Goal: Task Accomplishment & Management: Complete application form

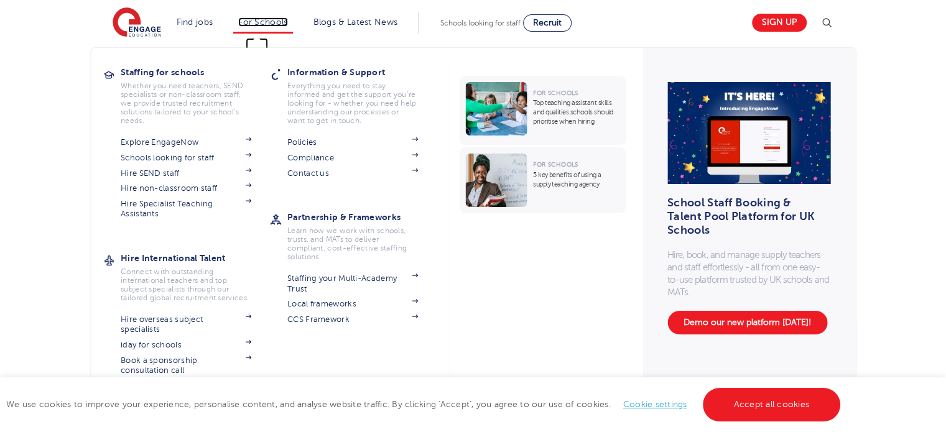
click at [256, 17] on link "For Schools" at bounding box center [262, 21] width 49 height 9
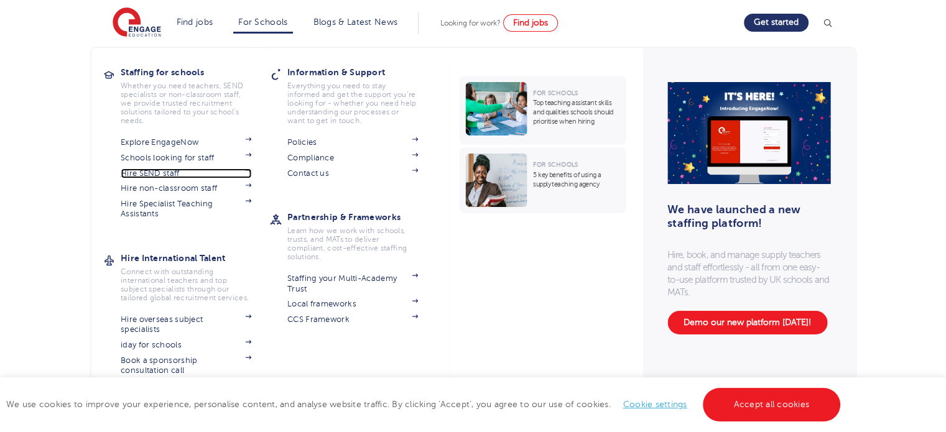
click at [175, 170] on link "Hire SEND staff" at bounding box center [186, 174] width 131 height 10
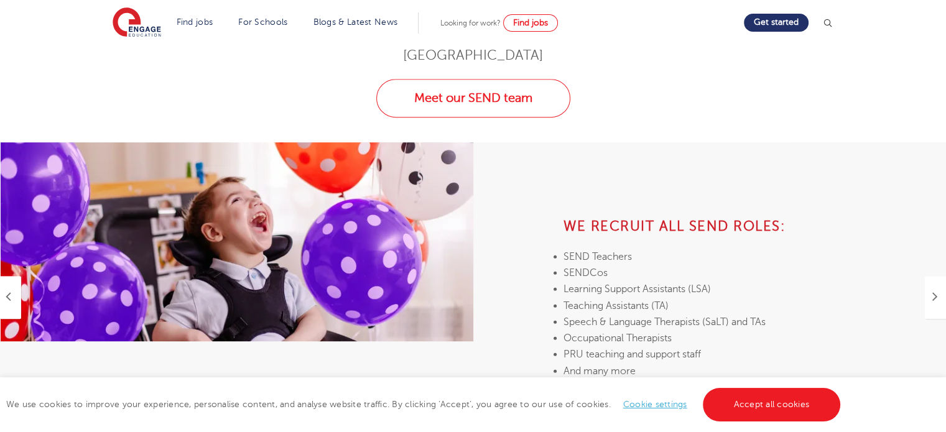
scroll to position [525, 0]
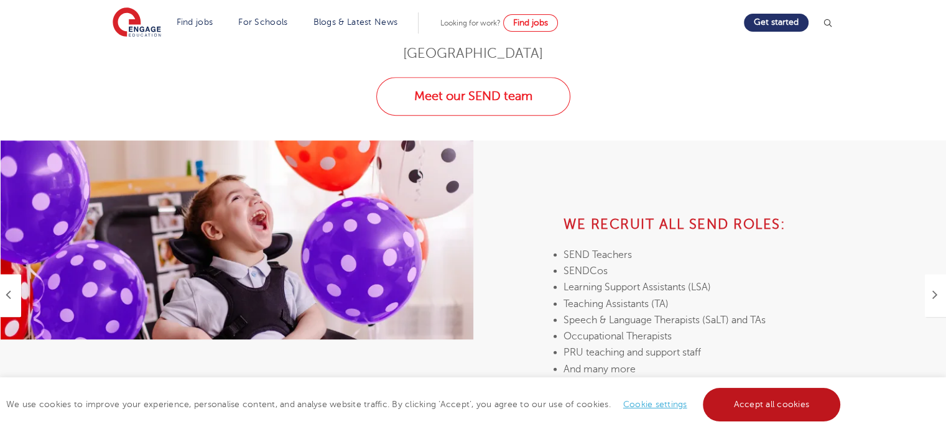
click at [773, 407] on link "Accept all cookies" at bounding box center [772, 405] width 138 height 34
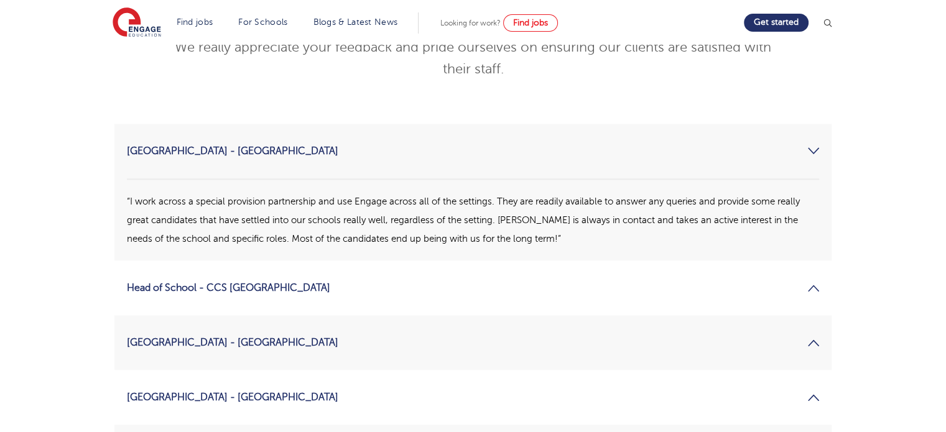
scroll to position [1500, 0]
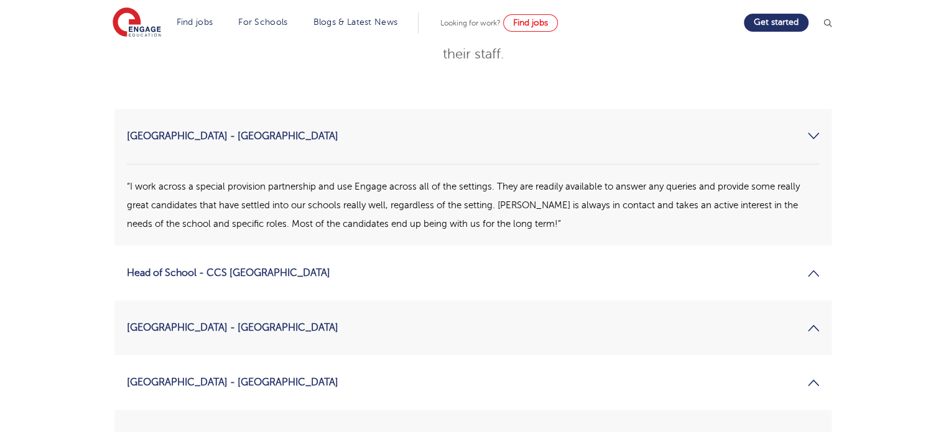
drag, startPoint x: 276, startPoint y: 286, endPoint x: 274, endPoint y: 350, distance: 64.7
click at [274, 350] on ul "[GEOGRAPHIC_DATA] - Barnsley “I work across a special provision partnership and…" at bounding box center [472, 369] width 717 height 520
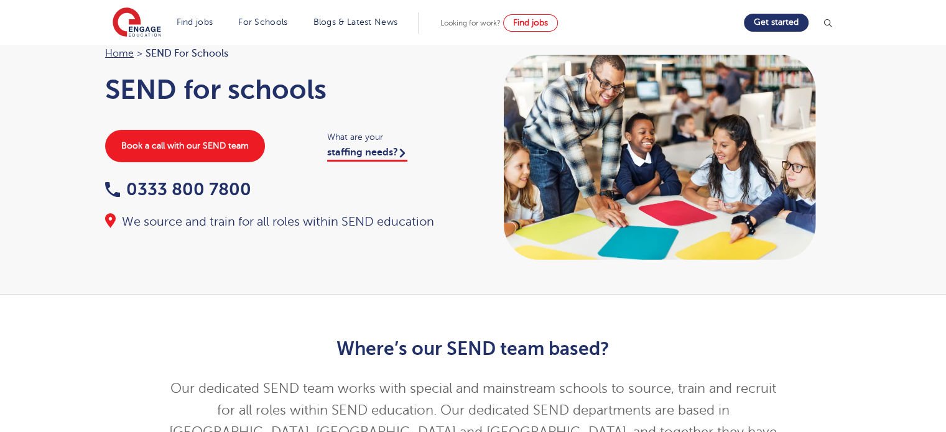
scroll to position [0, 0]
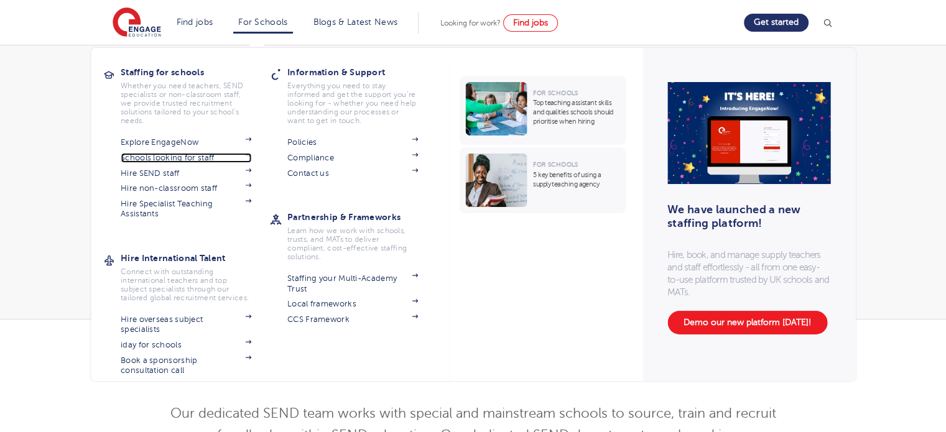
click at [174, 160] on link "Schools looking for staff" at bounding box center [186, 158] width 131 height 10
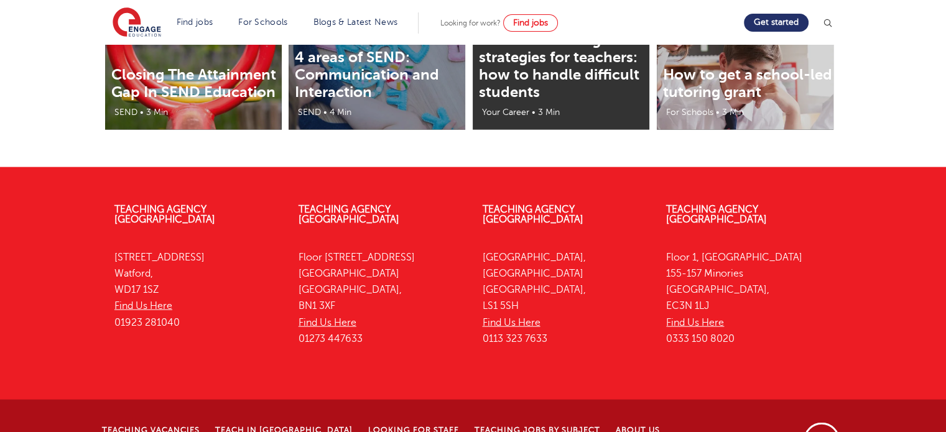
scroll to position [2850, 0]
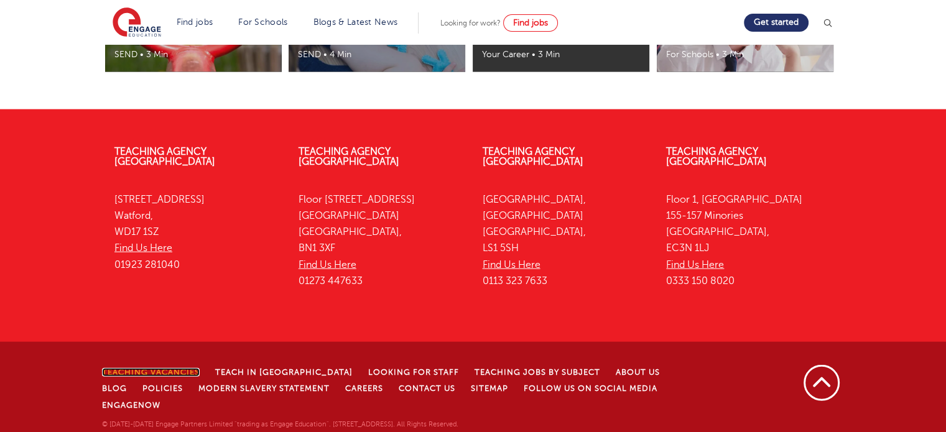
click at [153, 376] on link "Teaching Vacancies" at bounding box center [151, 372] width 98 height 9
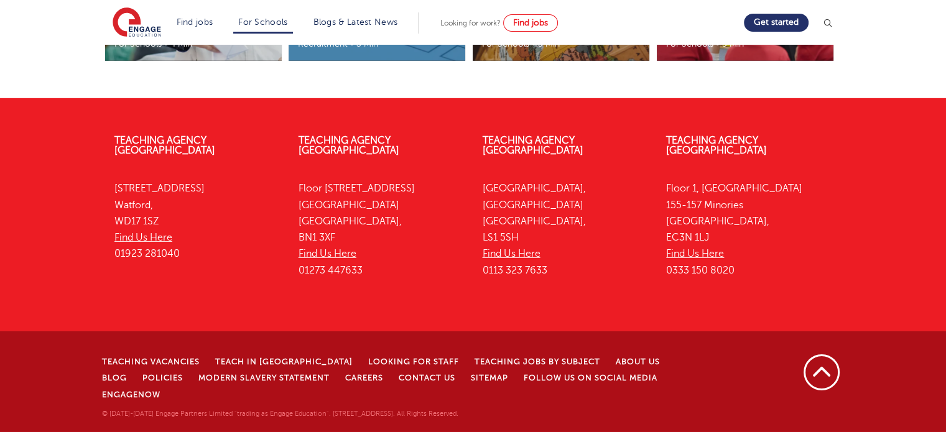
scroll to position [4029, 0]
click at [164, 366] on link "Teaching Vacancies" at bounding box center [151, 362] width 98 height 9
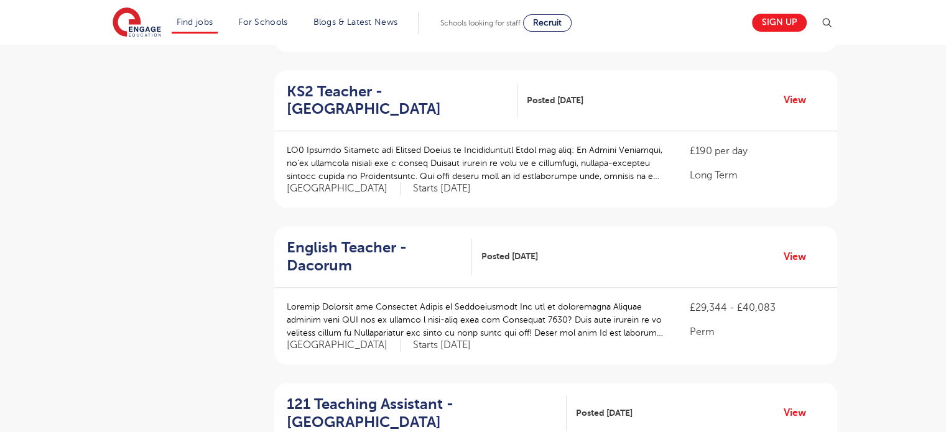
scroll to position [1347, 0]
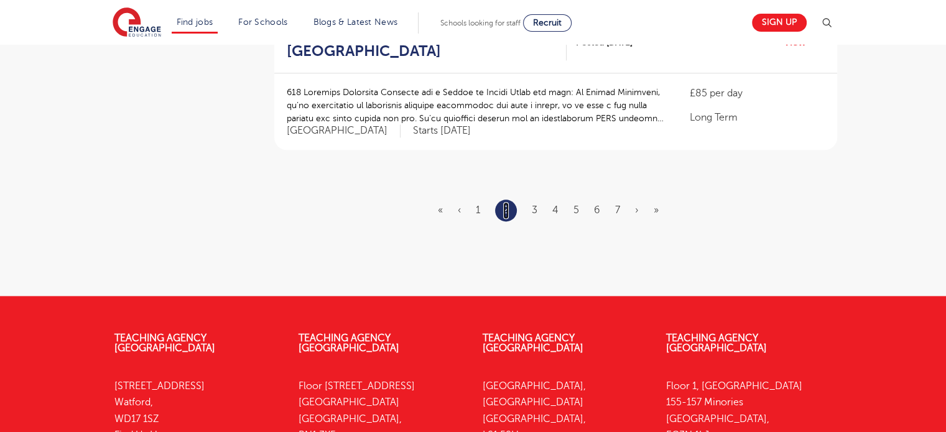
scroll to position [1568, 0]
click at [537, 206] on link "3" at bounding box center [535, 209] width 6 height 11
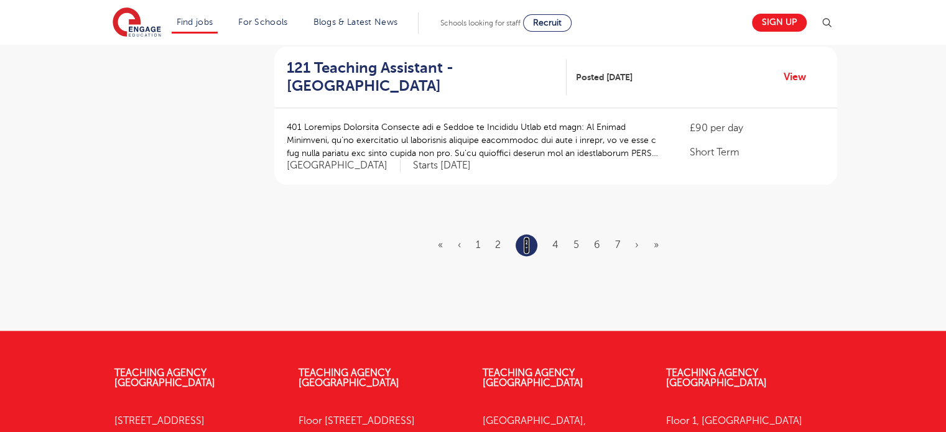
scroll to position [1485, 0]
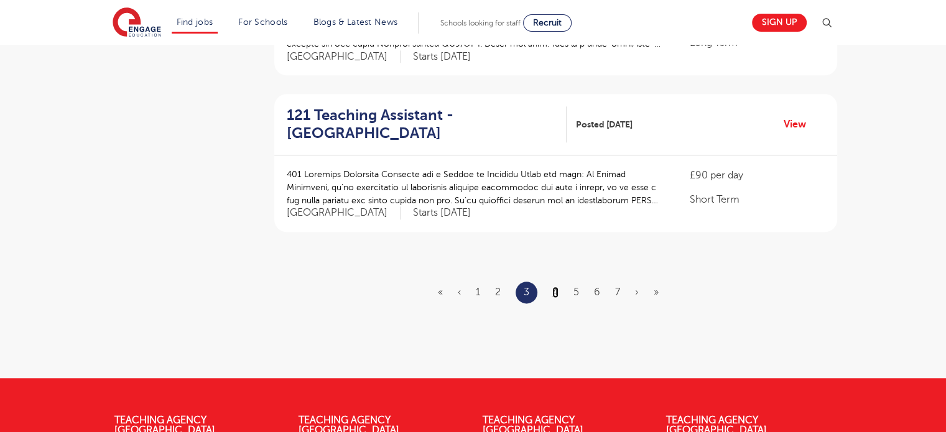
click at [556, 287] on link "4" at bounding box center [555, 292] width 6 height 11
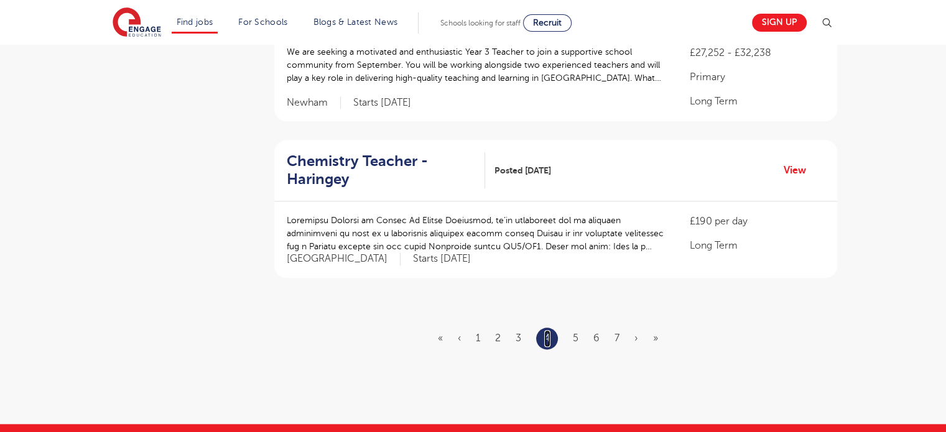
scroll to position [1540, 0]
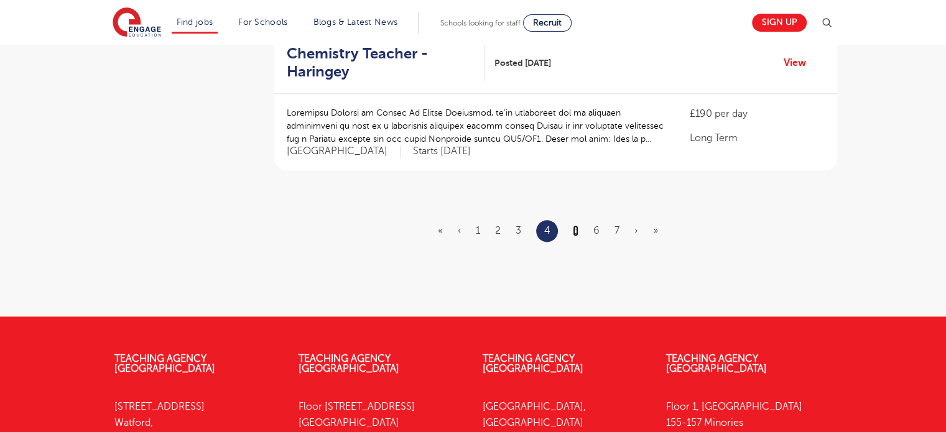
click at [577, 227] on link "5" at bounding box center [576, 230] width 6 height 11
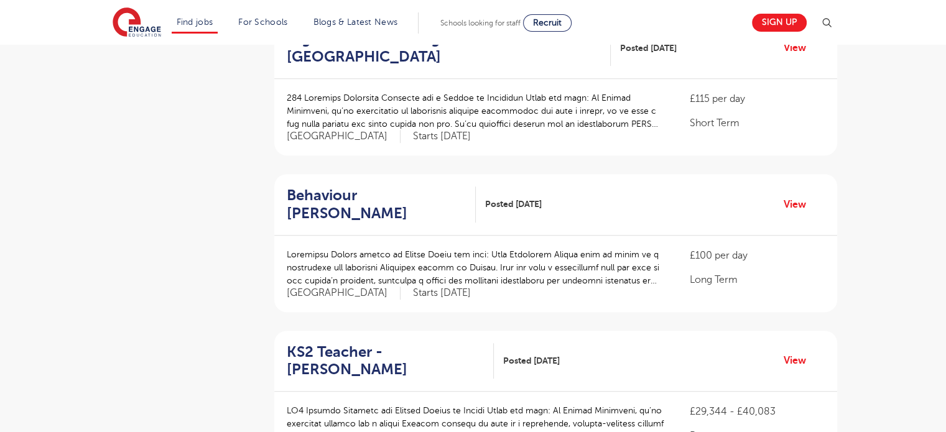
scroll to position [779, 0]
click at [801, 205] on link "View" at bounding box center [800, 204] width 32 height 16
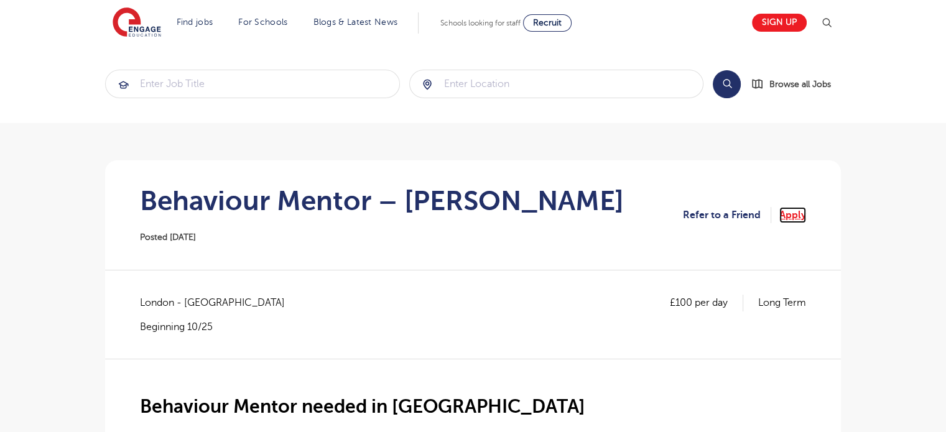
click at [797, 207] on link "Apply" at bounding box center [792, 215] width 27 height 16
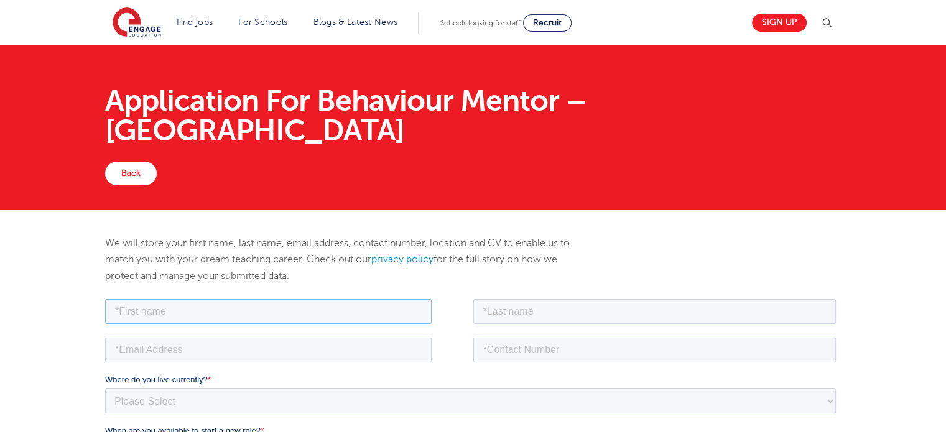
click at [240, 319] on input "text" at bounding box center [268, 311] width 327 height 25
type input "Emmanuel"
type input "Adeyemi"
type input "07984684948"
click at [223, 349] on input "email" at bounding box center [268, 349] width 327 height 25
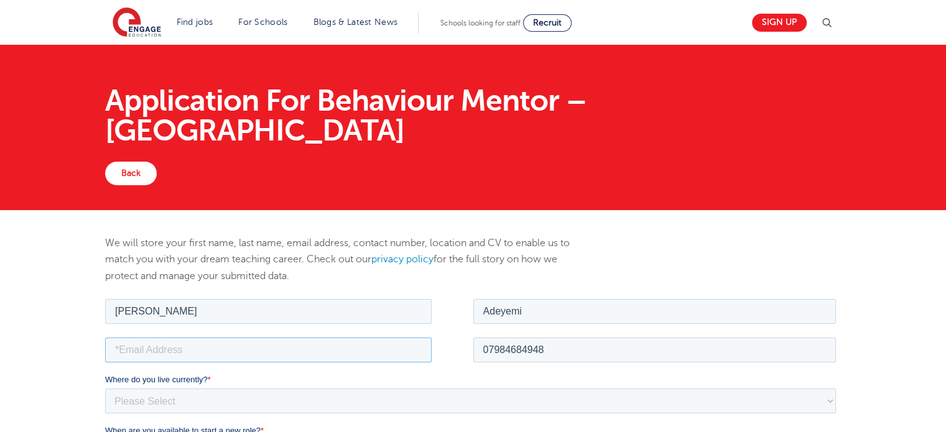
type input "eadeyemi@hotmail.com"
click at [221, 393] on select "Please Select UK Canada Ireland Australia New Zealand Europe USA South Africa J…" at bounding box center [470, 400] width 731 height 25
select select "UK"
click at [105, 388] on select "Please Select UK Canada Ireland Australia New Zealand Europe USA South Africa J…" at bounding box center [470, 400] width 731 height 25
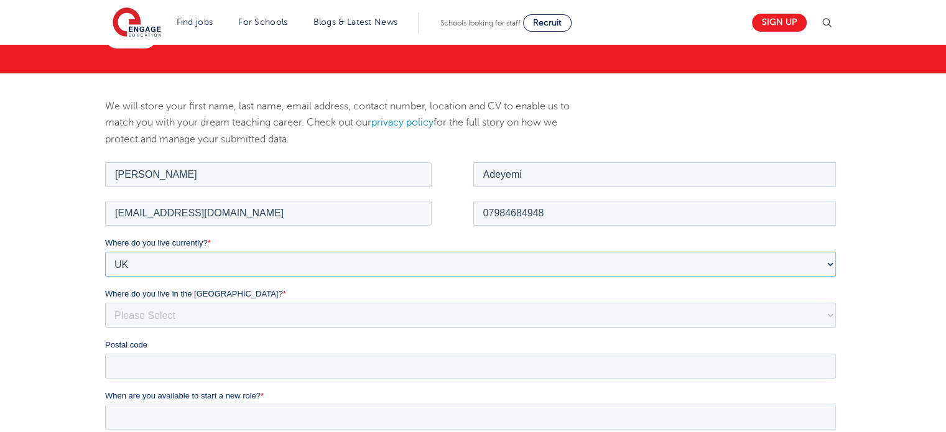
scroll to position [243, 0]
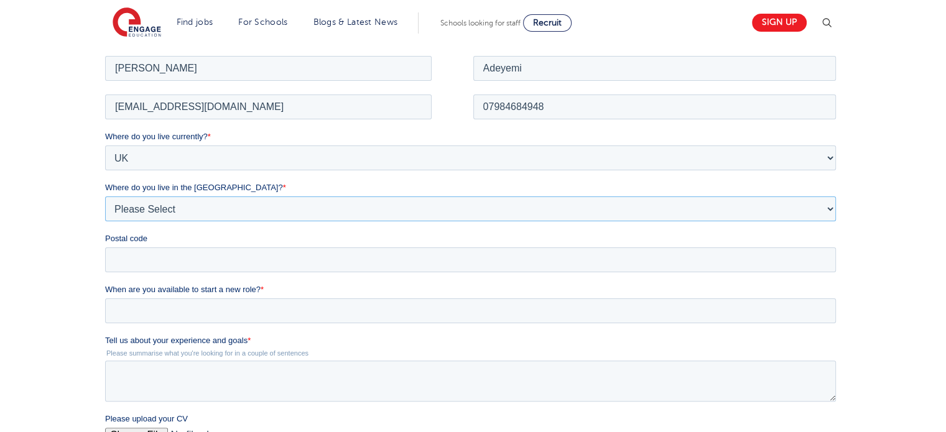
click at [167, 212] on select "Please Select Overseas Barnsley Bedfordshire Berkshire Bournemouth Bracknell Fo…" at bounding box center [470, 208] width 731 height 25
select select "City of London"
click at [105, 196] on select "Please Select Overseas Barnsley Bedfordshire Berkshire Bournemouth Bracknell Fo…" at bounding box center [470, 208] width 731 height 25
click at [141, 254] on input "Postal code" at bounding box center [470, 259] width 731 height 25
type input "CR2 6NB"
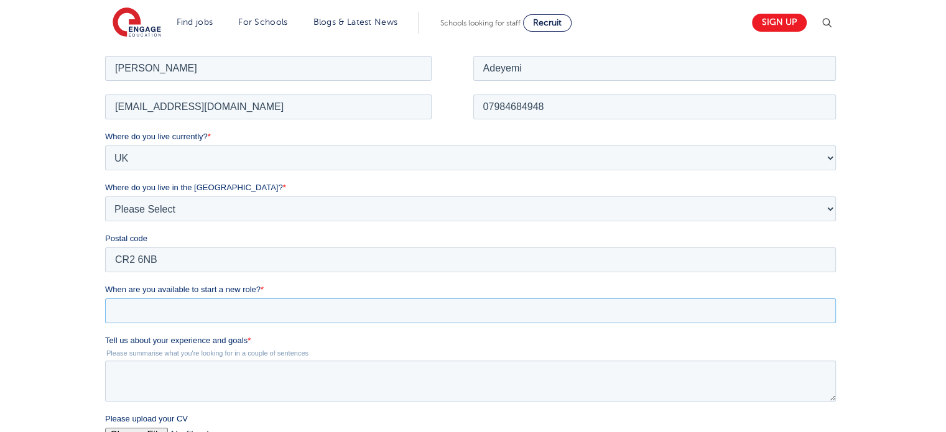
click at [202, 303] on input "When are you available to start a new role? *" at bounding box center [470, 310] width 731 height 25
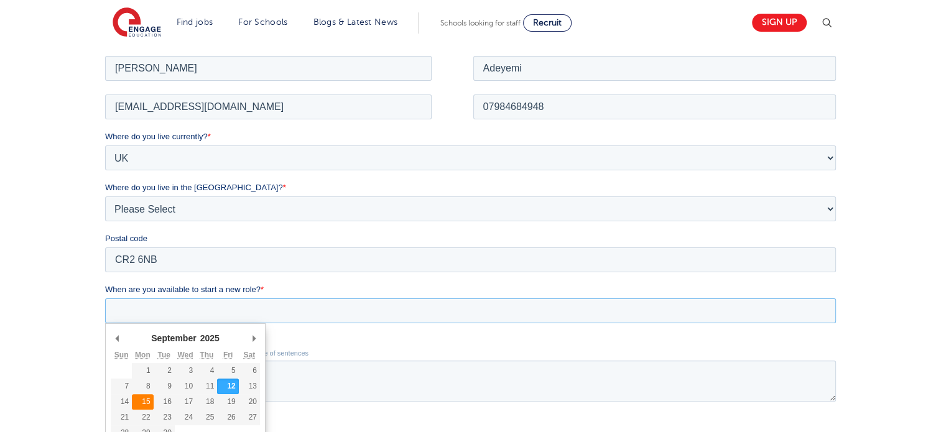
type div "2025-09-15"
type input "2025/09/15"
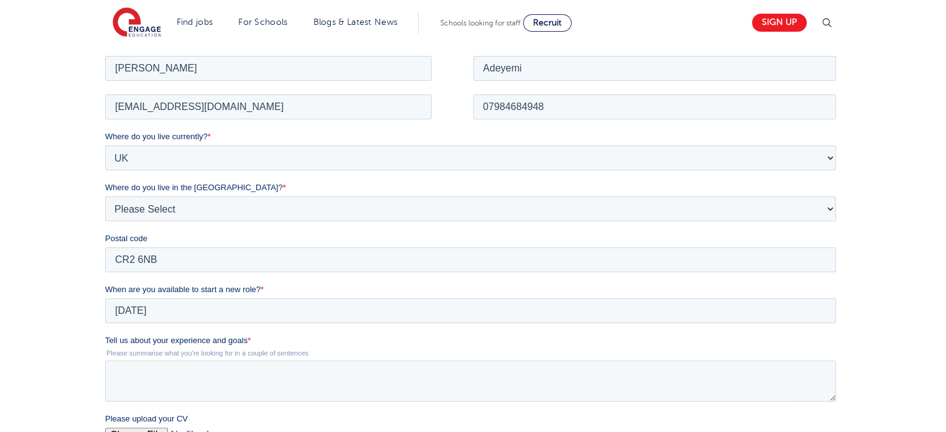
click at [60, 307] on div "We will store your first name, last name, email address, contact number, locati…" at bounding box center [473, 298] width 946 height 663
click at [129, 380] on textarea "Tell us about your experience and goals *" at bounding box center [470, 380] width 731 height 41
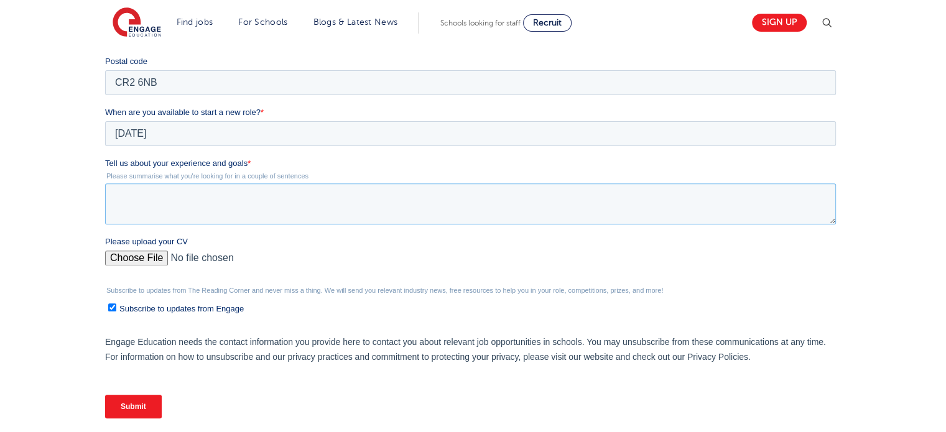
scroll to position [429, 0]
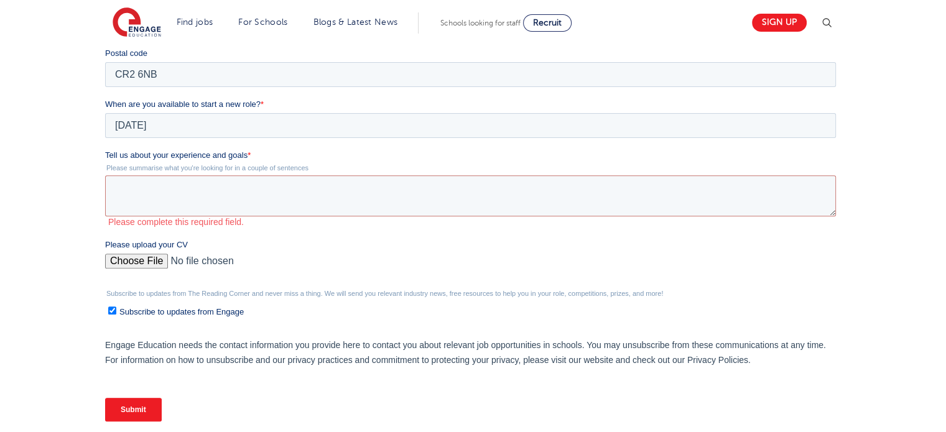
click at [144, 239] on label "Please upload your CV" at bounding box center [473, 245] width 736 height 12
click at [144, 254] on input "Please upload your CV" at bounding box center [470, 266] width 731 height 25
type input "C:\fakepath\Emmanuel Adeyemi CV.pdf"
click at [167, 310] on span "Subscribe to updates from Engage" at bounding box center [181, 311] width 124 height 9
click at [116, 310] on input "Subscribe to updates from Engage" at bounding box center [112, 311] width 8 height 8
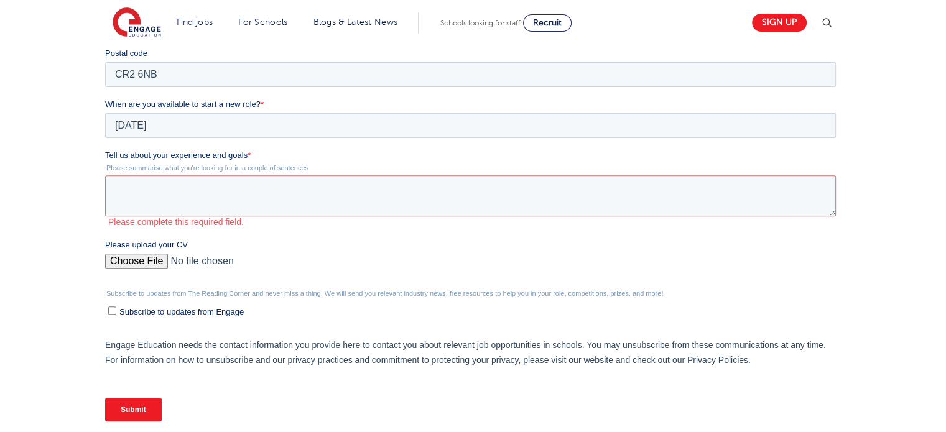
checkbox input "false"
click at [169, 190] on textarea "Tell us about your experience and goals *" at bounding box center [470, 195] width 731 height 41
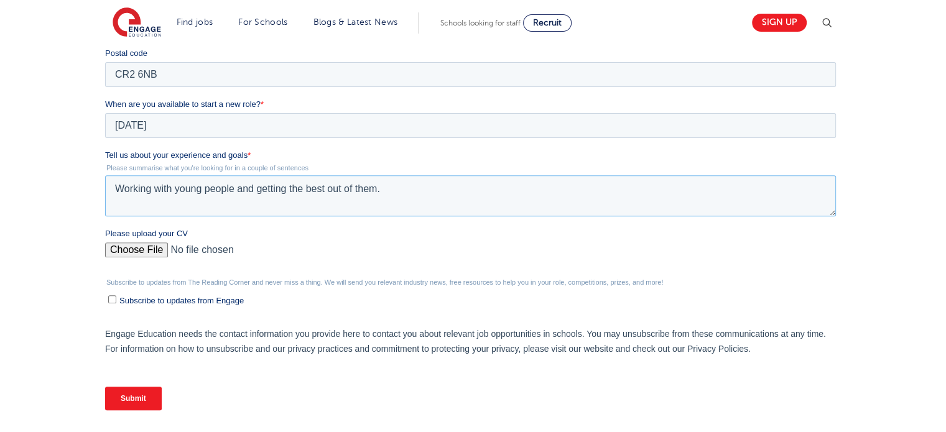
drag, startPoint x: 418, startPoint y: 188, endPoint x: 118, endPoint y: 195, distance: 299.9
click at [118, 195] on textarea "Working with young people and getting the best out of them." at bounding box center [470, 195] width 731 height 41
paste textarea "I am an enthusiastic, honest, and punctual individual. Highly committed and rel…"
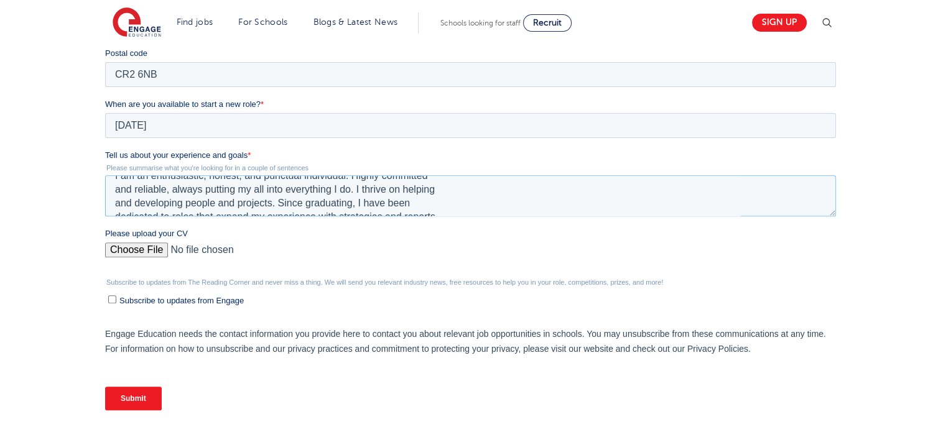
scroll to position [0, 0]
click at [118, 207] on textarea "I am an enthusiastic, honest, and punctual individual. Highly committed and rel…" at bounding box center [470, 195] width 731 height 41
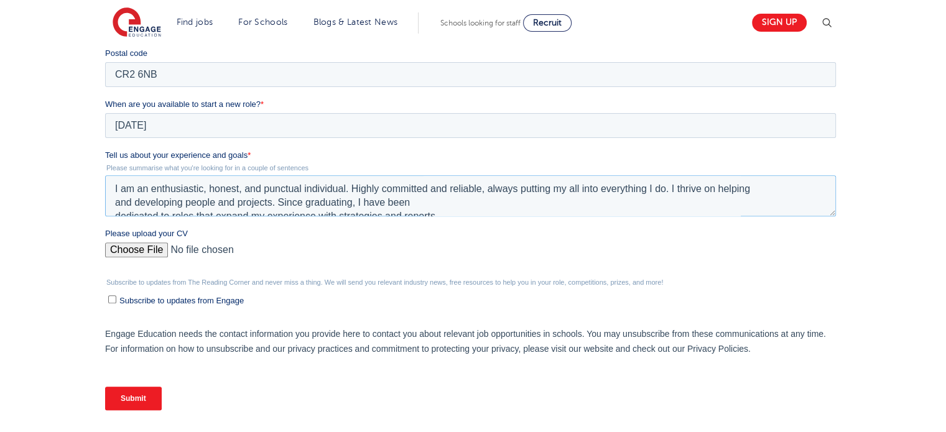
click at [110, 203] on textarea "I am an enthusiastic, honest, and punctual individual. Highly committed and rel…" at bounding box center [470, 195] width 731 height 41
click at [398, 207] on textarea "I am an enthusiastic, honest, and punctual individual. Highly committed and rel…" at bounding box center [470, 195] width 731 height 41
click at [744, 202] on textarea "I am an enthusiastic, honest, and punctual individual. Highly committed and rel…" at bounding box center [470, 195] width 731 height 41
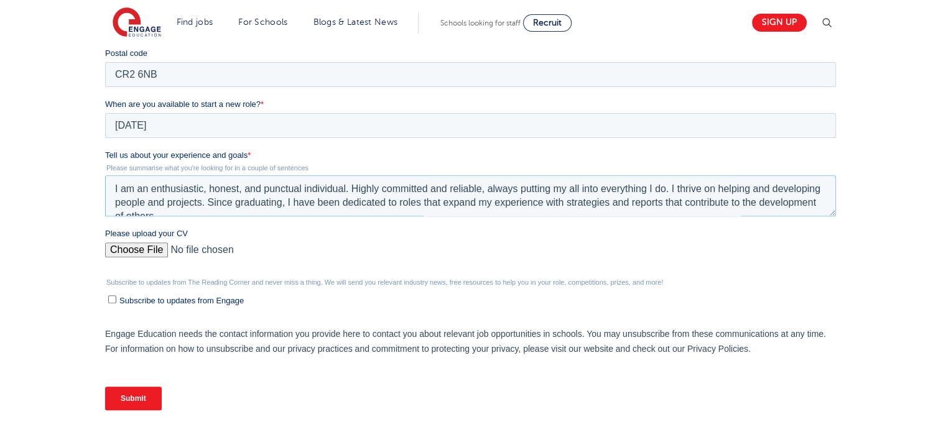
click at [127, 190] on textarea "I am an enthusiastic, honest, and punctual individual. Highly committed and rel…" at bounding box center [470, 195] width 731 height 41
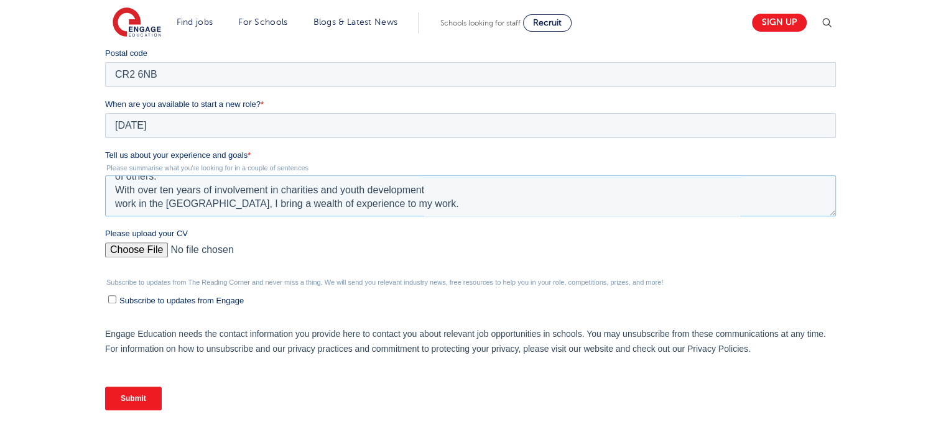
scroll to position [40, 0]
type textarea "I'm an enthusiastic, honest, and punctual individual. Highly committed and reli…"
click at [112, 398] on input "Submit" at bounding box center [133, 399] width 57 height 24
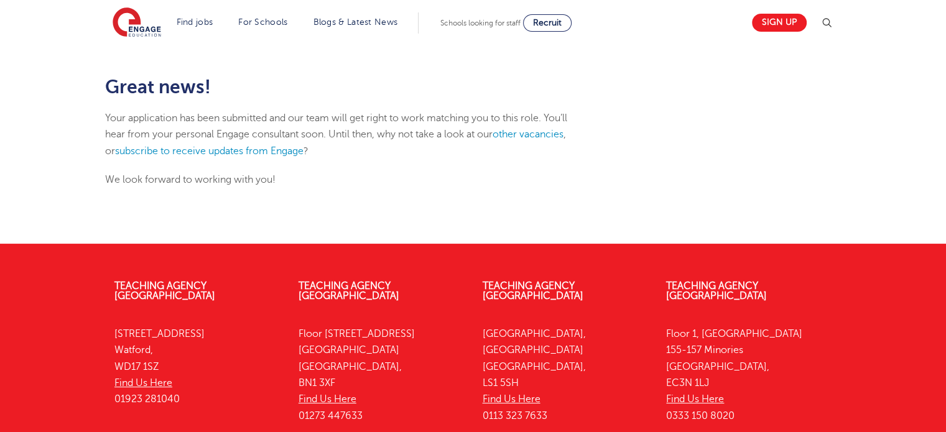
scroll to position [154, 0]
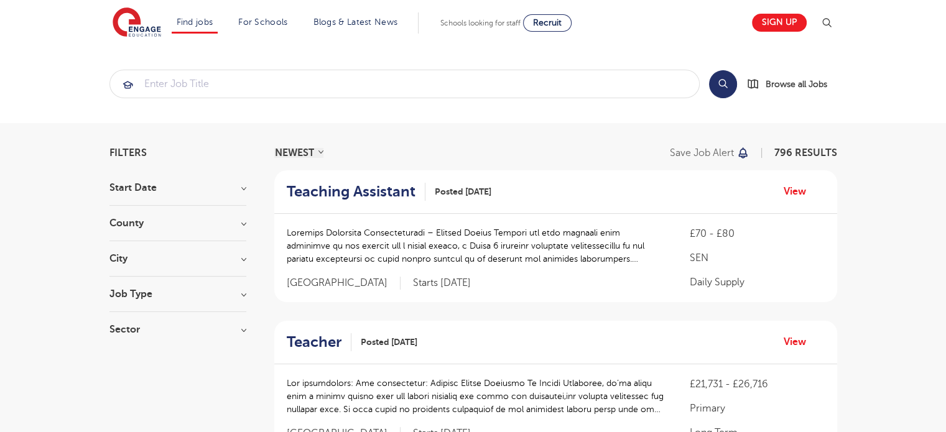
click at [242, 191] on h3 "Start Date" at bounding box center [177, 188] width 137 height 10
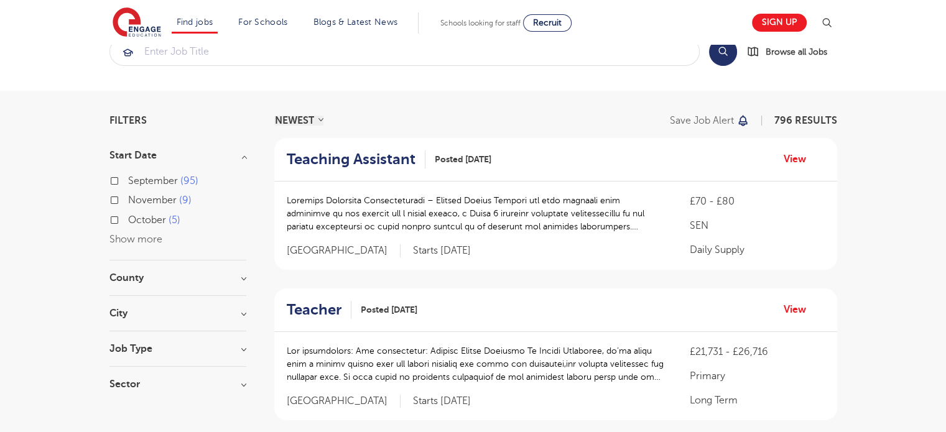
scroll to position [47, 0]
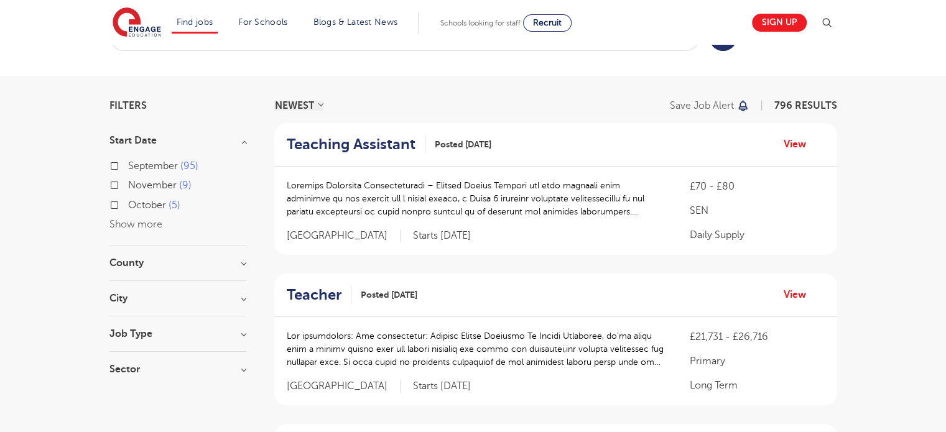
click at [242, 294] on h3 "City" at bounding box center [177, 299] width 137 height 10
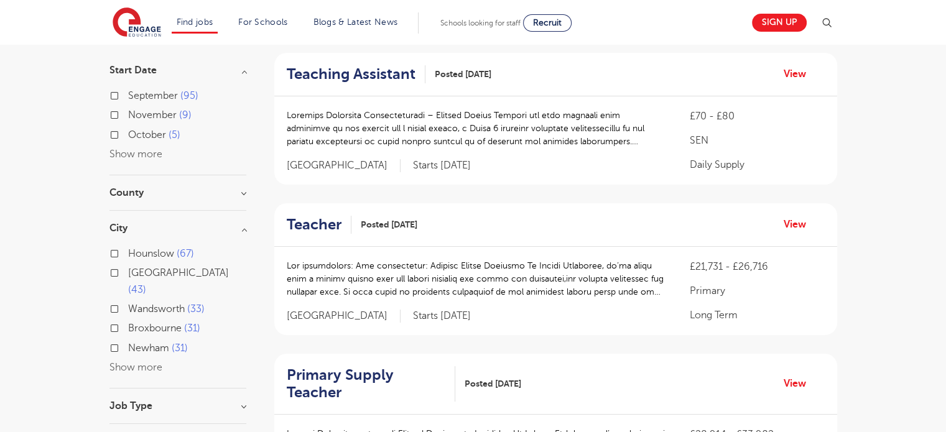
scroll to position [129, 0]
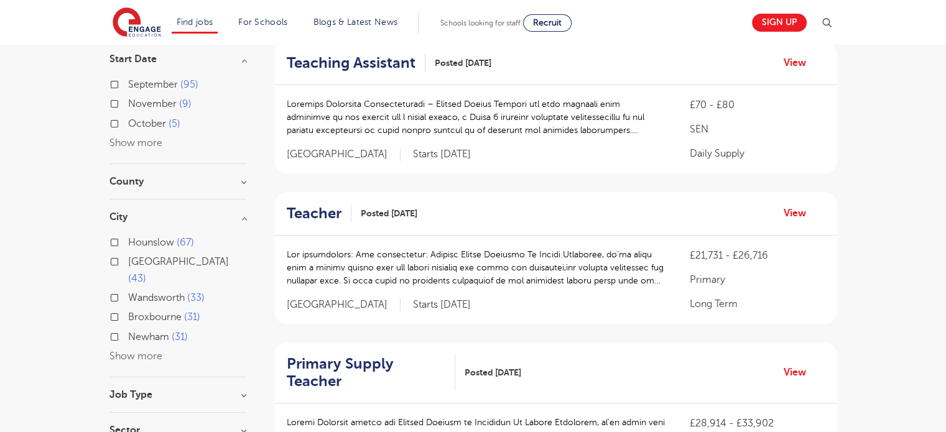
click at [129, 345] on div "Hounslow 67 Leeds 43 [GEOGRAPHIC_DATA] 33 [GEOGRAPHIC_DATA] 31 [GEOGRAPHIC_DATA…" at bounding box center [177, 300] width 137 height 130
click at [126, 351] on button "Show more" at bounding box center [135, 356] width 53 height 11
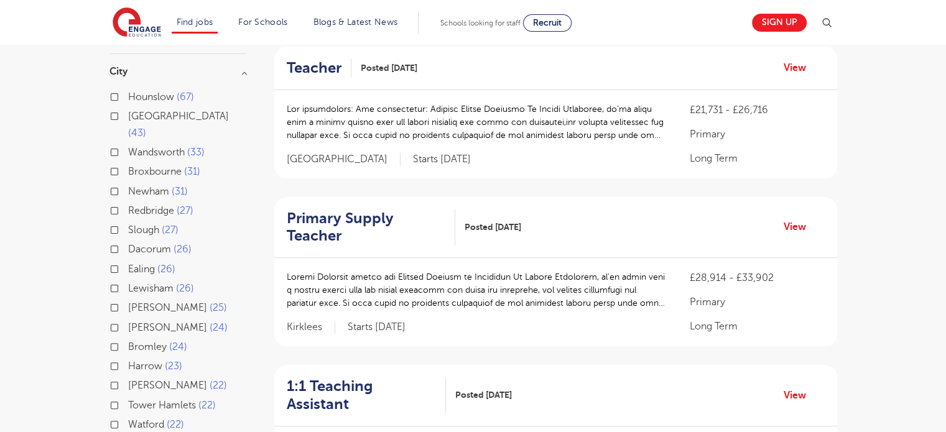
scroll to position [275, 0]
click at [128, 144] on label "Wandsworth 33" at bounding box center [166, 152] width 77 height 16
click at [128, 146] on input "Wandsworth 33" at bounding box center [132, 150] width 8 height 8
checkbox input "true"
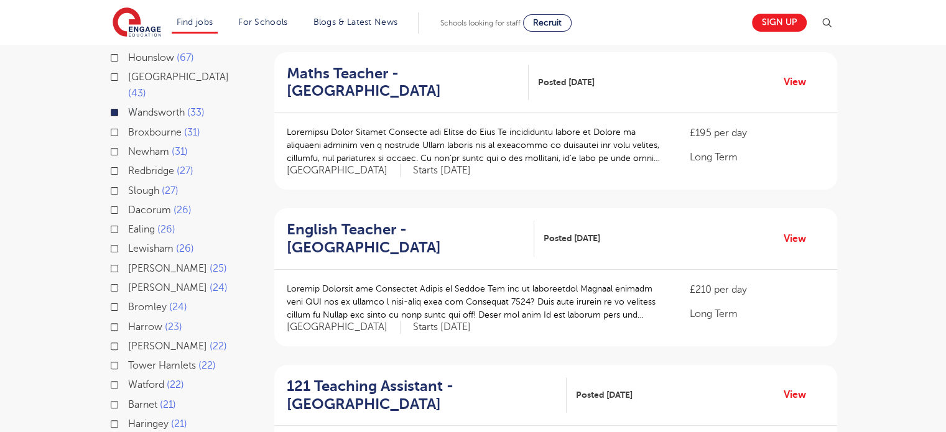
scroll to position [236, 0]
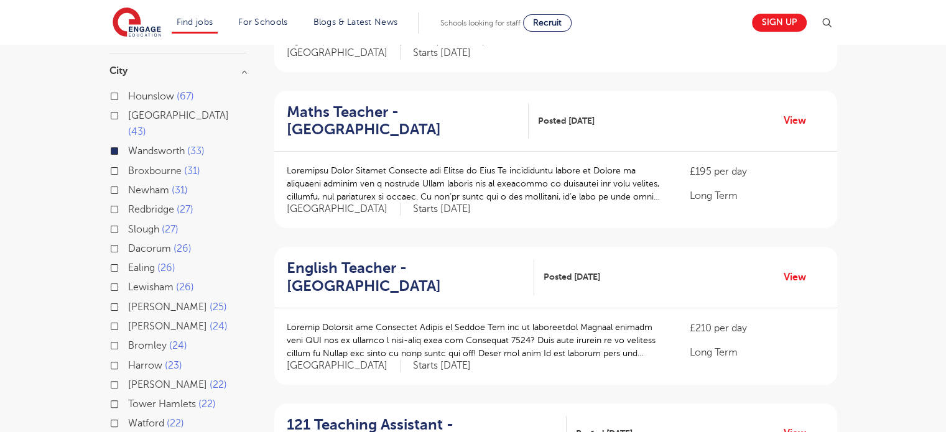
click at [128, 299] on label "[PERSON_NAME] 25" at bounding box center [177, 307] width 99 height 16
click at [128, 302] on input "[PERSON_NAME] 25" at bounding box center [132, 306] width 8 height 8
checkbox input "true"
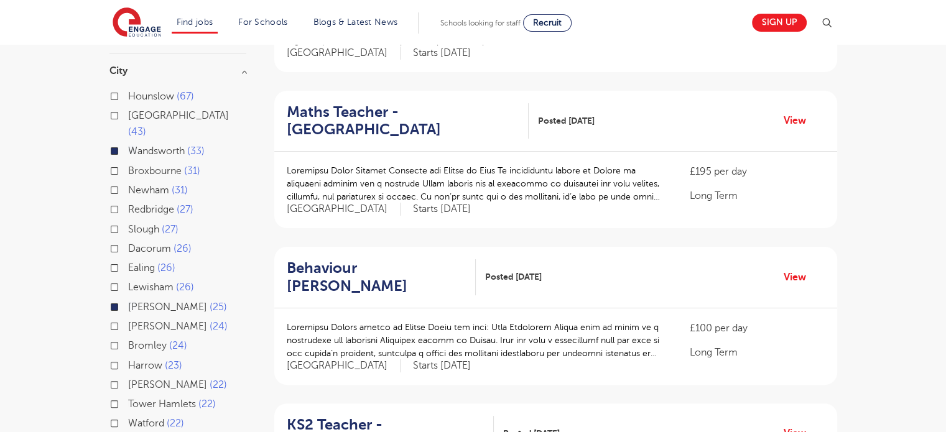
click at [128, 299] on label "[PERSON_NAME] 25" at bounding box center [177, 307] width 99 height 16
click at [128, 302] on input "[PERSON_NAME] 25" at bounding box center [132, 306] width 8 height 8
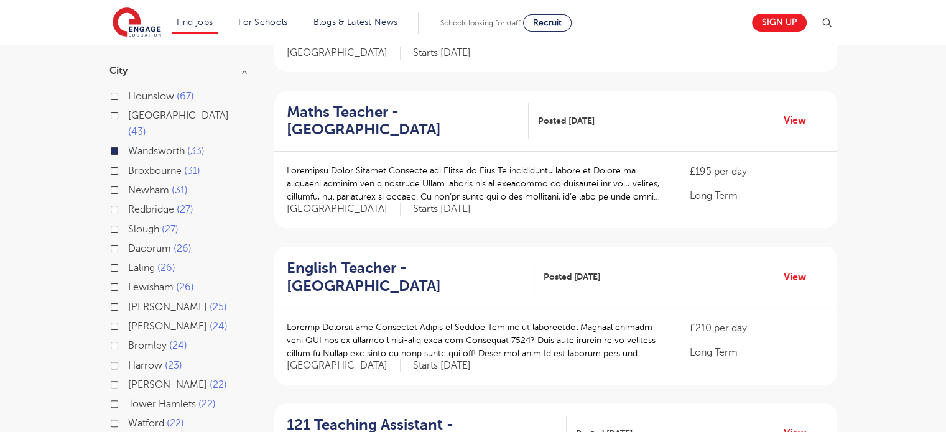
click at [128, 299] on label "[PERSON_NAME] 25" at bounding box center [177, 307] width 99 height 16
click at [128, 302] on input "[PERSON_NAME] 25" at bounding box center [132, 306] width 8 height 8
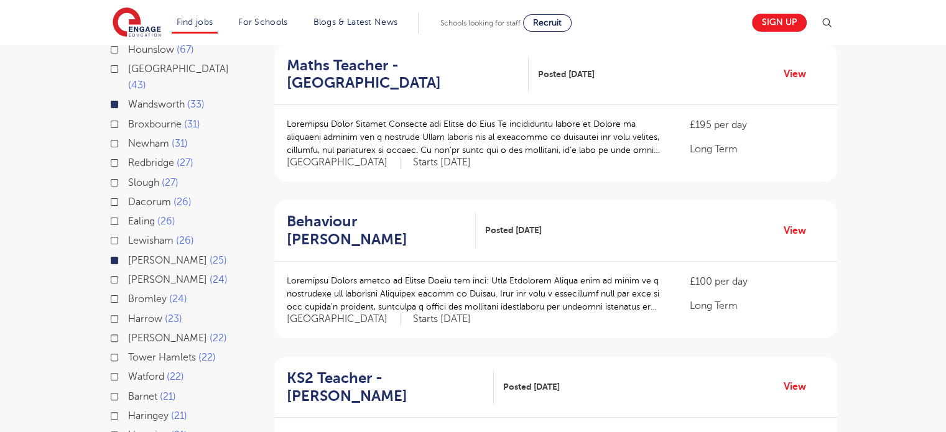
scroll to position [279, 0]
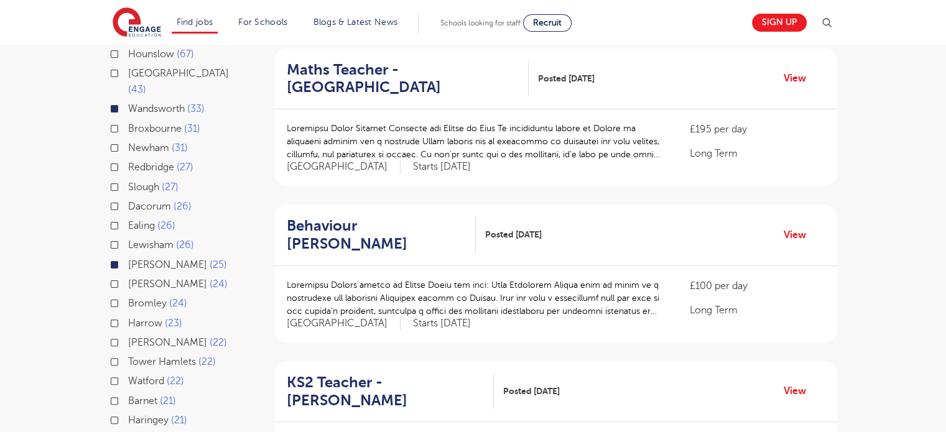
click at [113, 237] on div "Lewisham 26" at bounding box center [177, 246] width 137 height 19
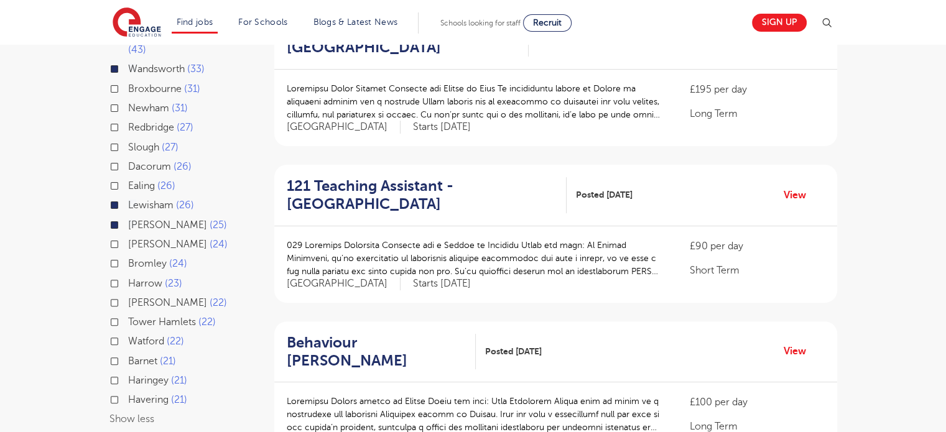
scroll to position [321, 0]
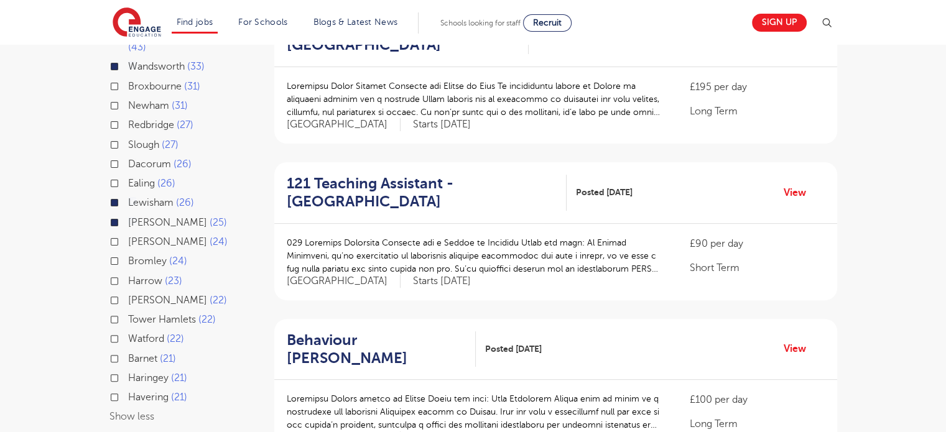
click at [128, 253] on label "Bromley 24" at bounding box center [157, 261] width 59 height 16
click at [128, 256] on input "Bromley 24" at bounding box center [132, 260] width 8 height 8
checkbox input "true"
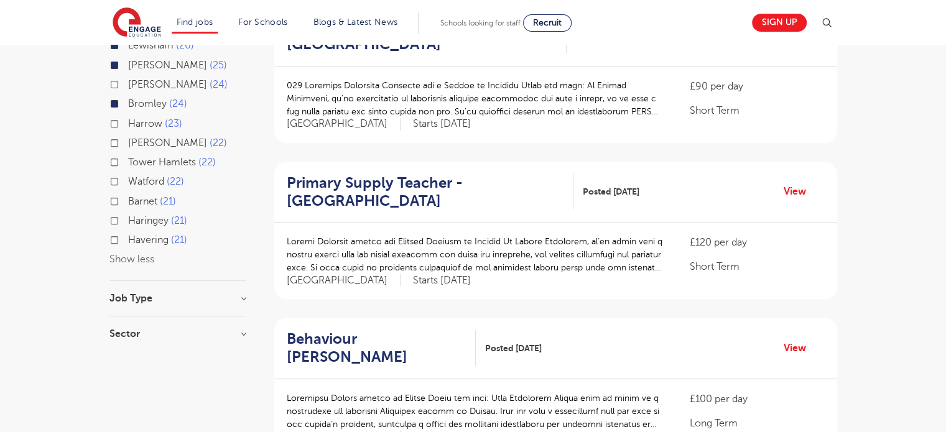
scroll to position [479, 0]
click at [220, 293] on h3 "Job Type" at bounding box center [177, 298] width 137 height 10
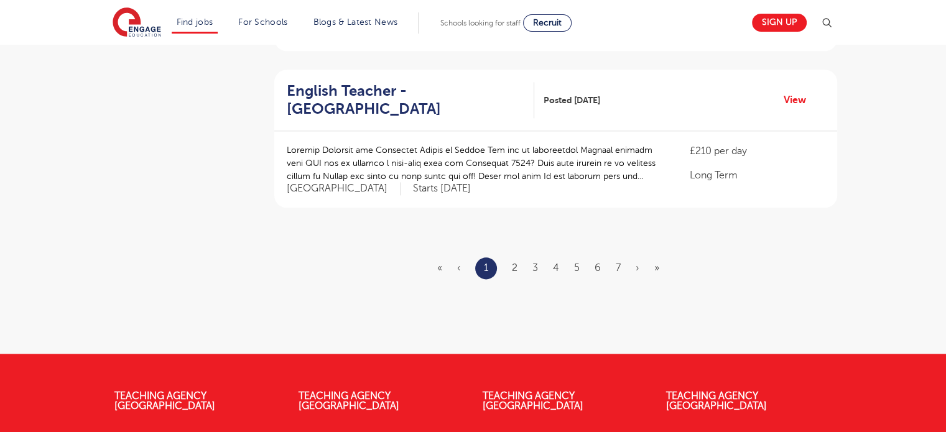
scroll to position [1508, 0]
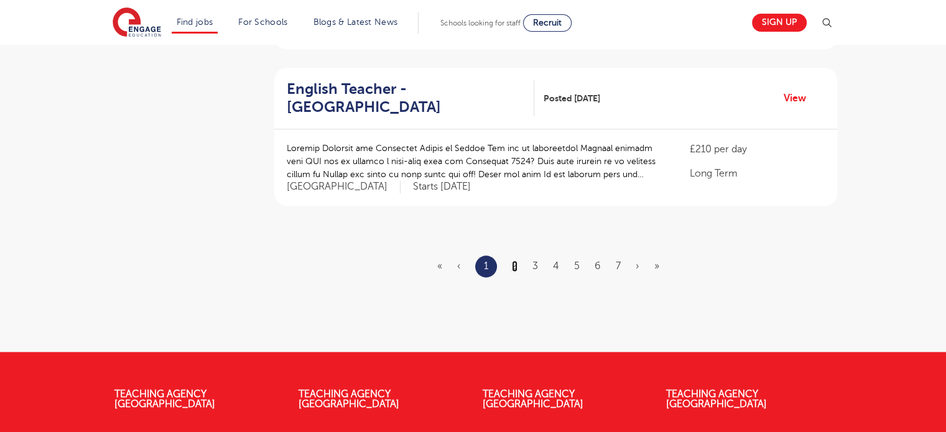
click at [516, 261] on link "2" at bounding box center [515, 266] width 6 height 11
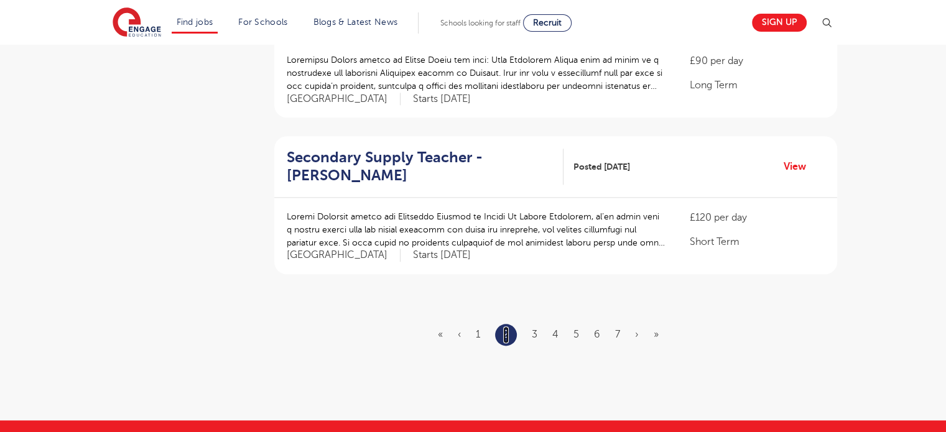
scroll to position [1443, 0]
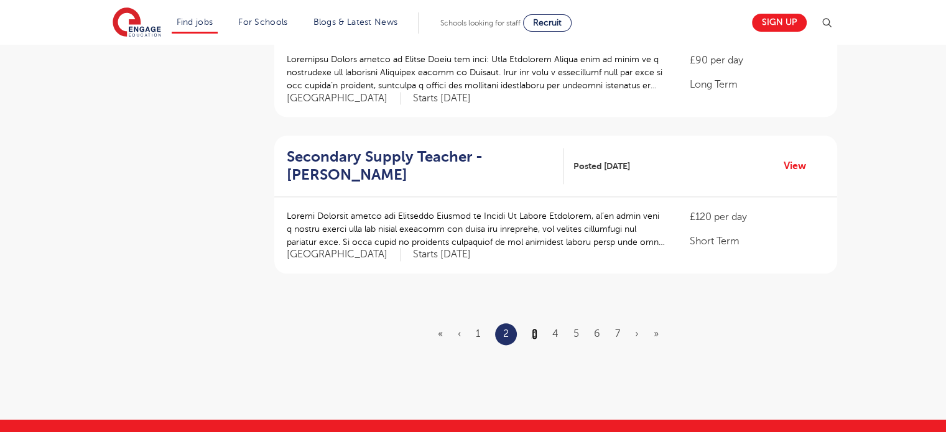
click at [532, 336] on link "3" at bounding box center [535, 333] width 6 height 11
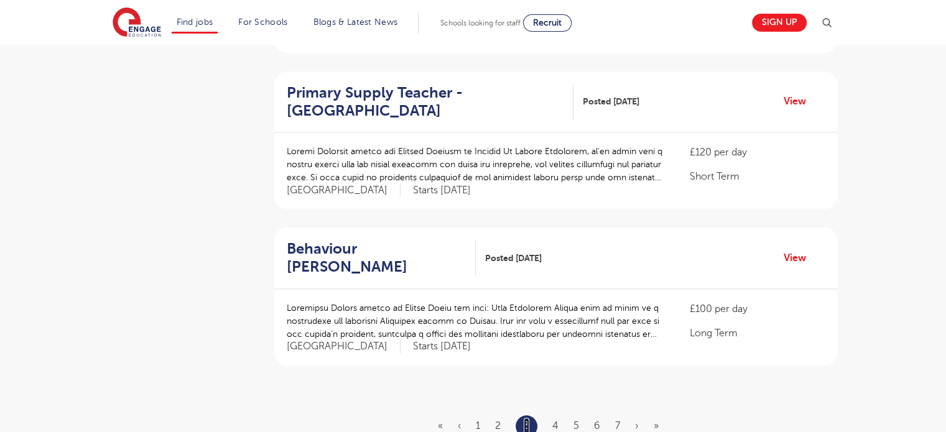
scroll to position [1382, 0]
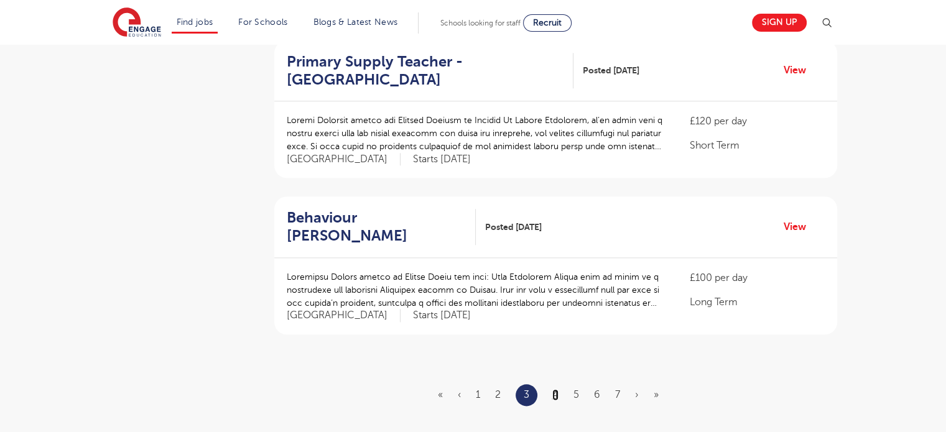
click at [555, 389] on link "4" at bounding box center [555, 394] width 6 height 11
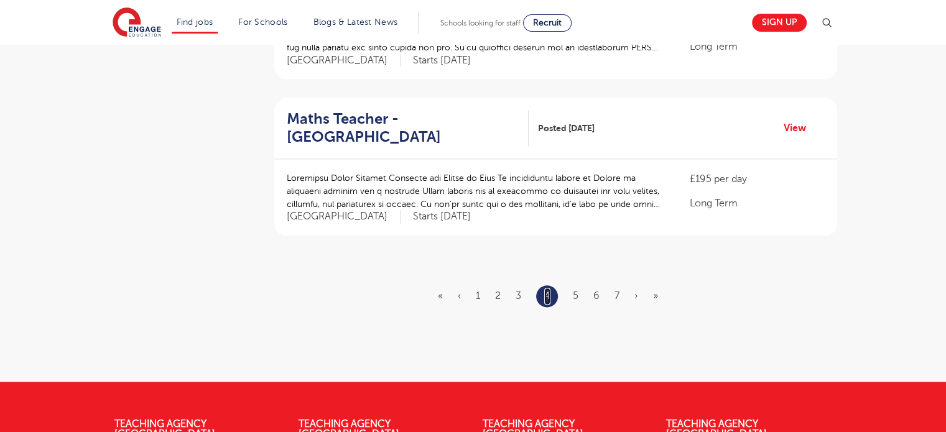
scroll to position [1538, 0]
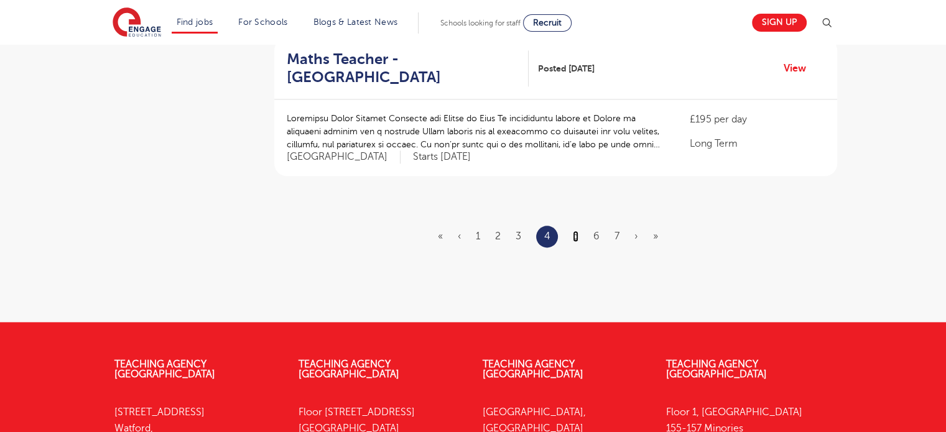
click at [577, 231] on link "5" at bounding box center [576, 236] width 6 height 11
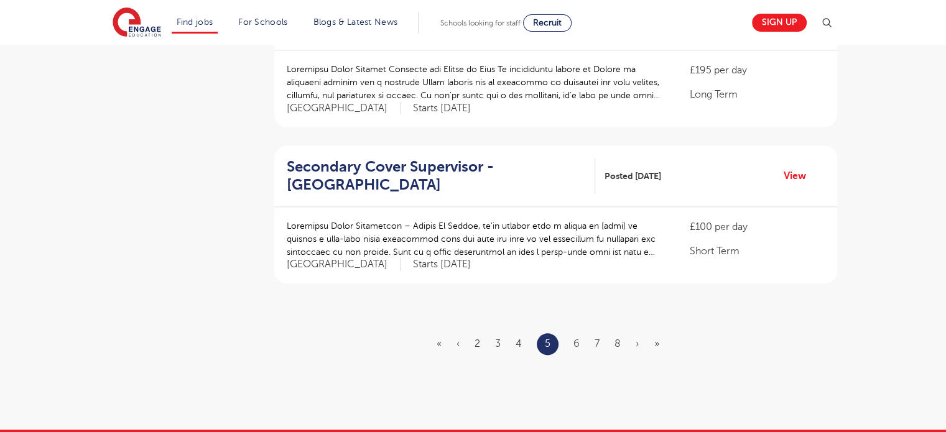
scroll to position [1473, 0]
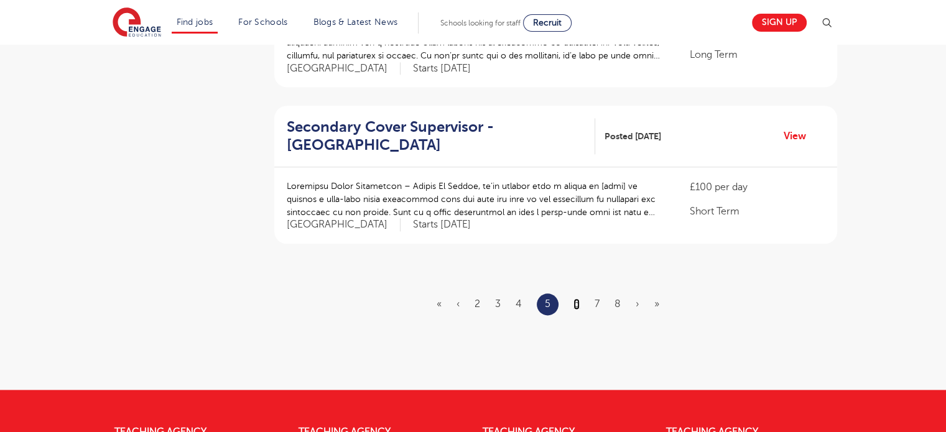
click at [575, 299] on link "6" at bounding box center [577, 304] width 6 height 11
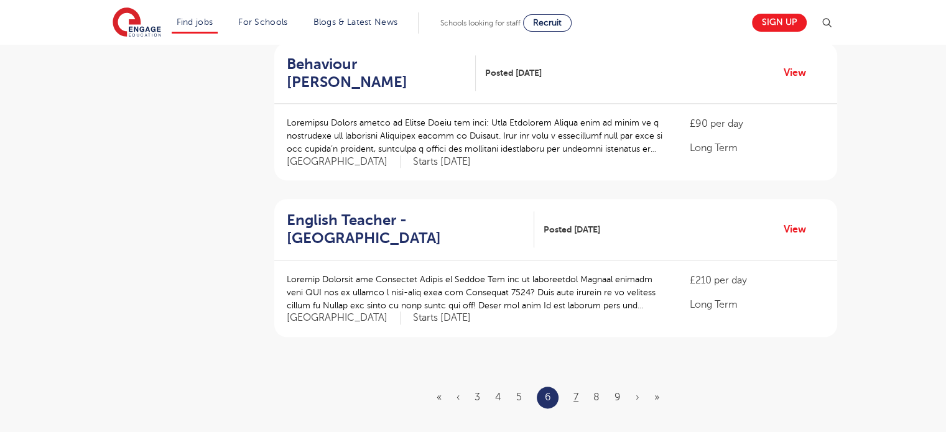
scroll to position [1375, 0]
click at [575, 393] on link "7" at bounding box center [576, 398] width 5 height 11
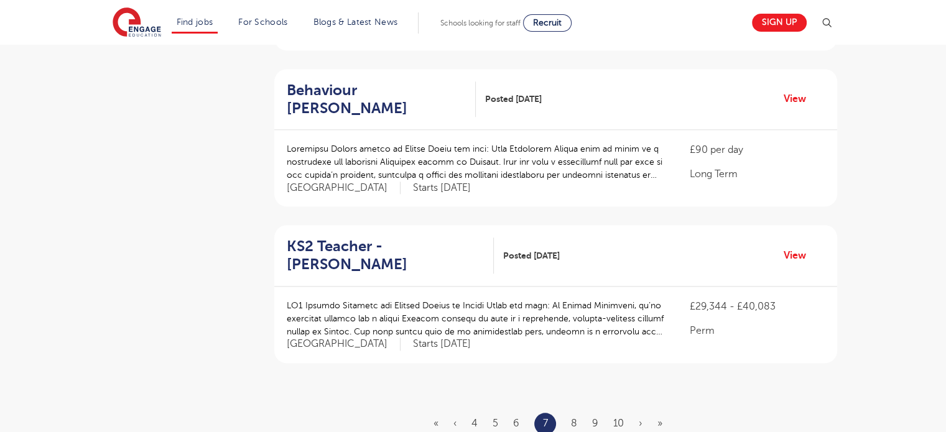
scroll to position [1368, 0]
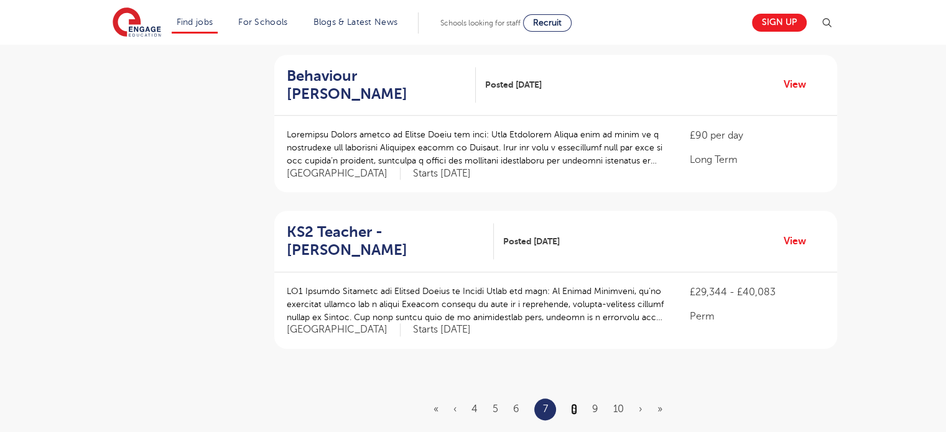
click at [571, 404] on link "8" at bounding box center [574, 409] width 6 height 11
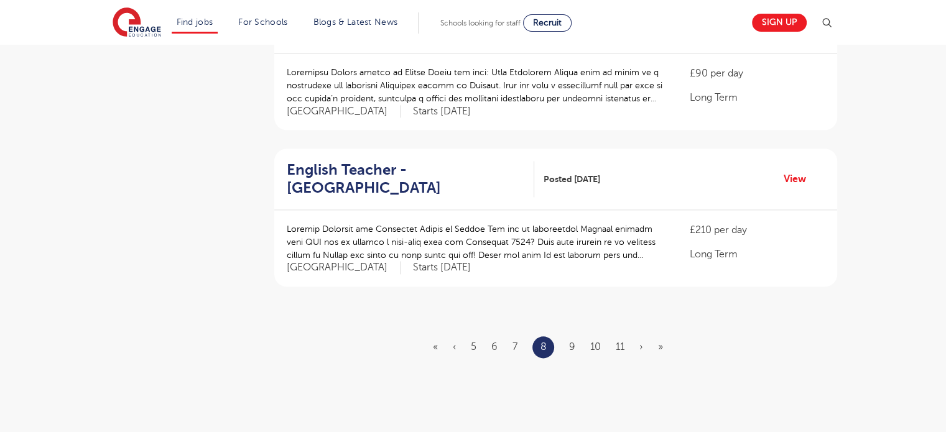
scroll to position [1462, 0]
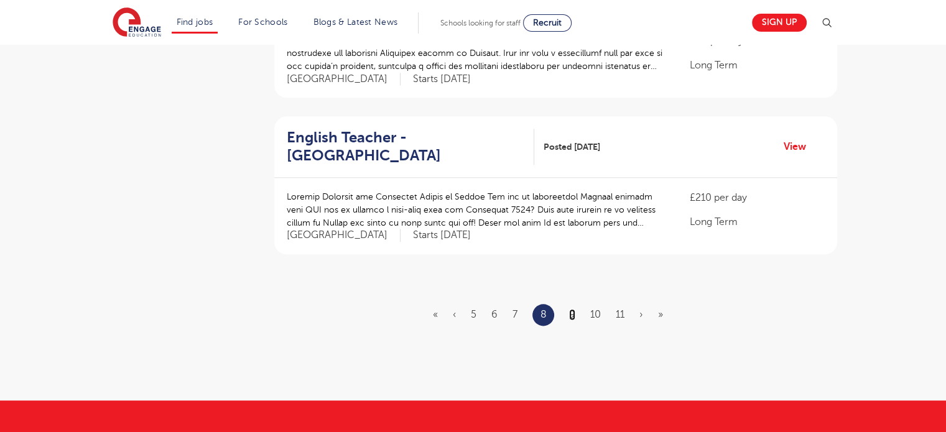
click at [569, 309] on link "9" at bounding box center [572, 314] width 6 height 11
